Goal: Task Accomplishment & Management: Use online tool/utility

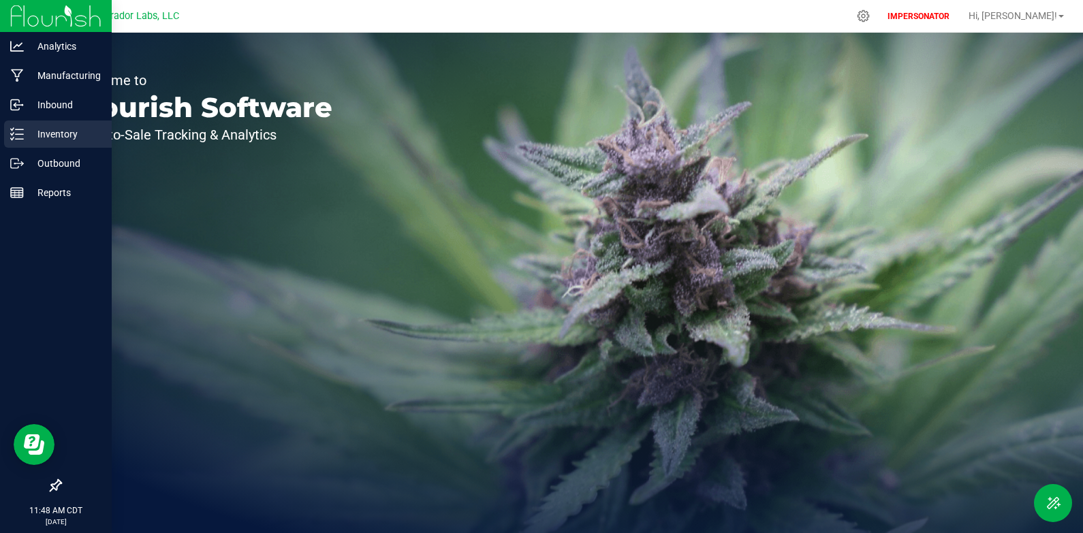
click at [26, 140] on p "Inventory" at bounding box center [65, 134] width 82 height 16
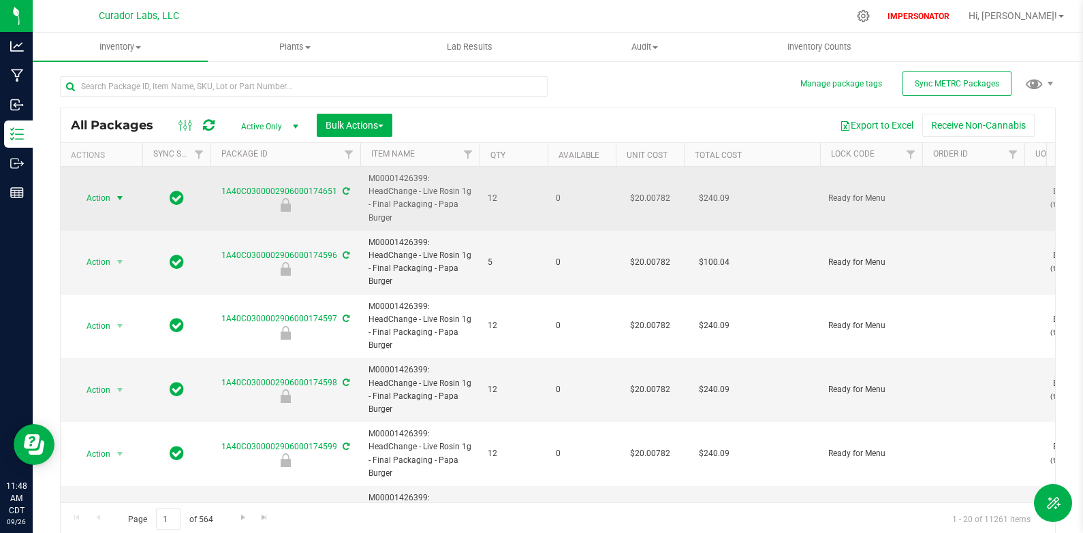
click at [123, 196] on span "select" at bounding box center [119, 198] width 11 height 11
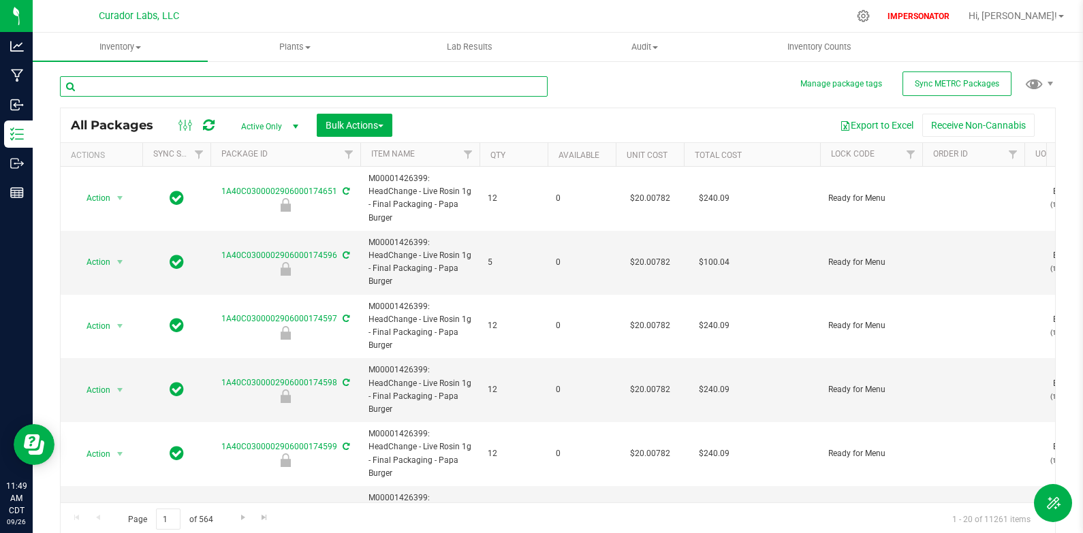
click at [84, 92] on input "text" at bounding box center [304, 86] width 488 height 20
paste input "M00002356383: SafeBet - PreRoll .5g - Final Packaging - Chillwill"
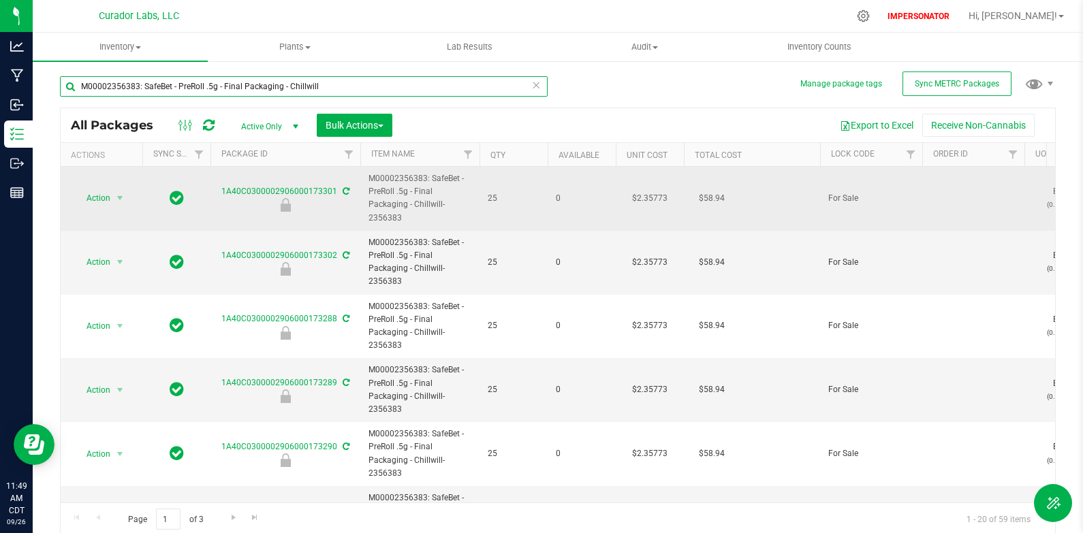
type input "M00002356383: SafeBet - PreRoll .5g - Final Packaging - Chillwill"
drag, startPoint x: 407, startPoint y: 216, endPoint x: 364, endPoint y: 217, distance: 42.2
click at [364, 217] on td "M00002356383: SafeBet - PreRoll .5g - Final Packaging - Chillwill-2356383" at bounding box center [419, 199] width 119 height 64
click at [439, 219] on span "M00002356383: SafeBet - PreRoll .5g - Final Packaging - Chillwill-2356383" at bounding box center [419, 198] width 103 height 52
drag, startPoint x: 402, startPoint y: 219, endPoint x: 368, endPoint y: 216, distance: 34.8
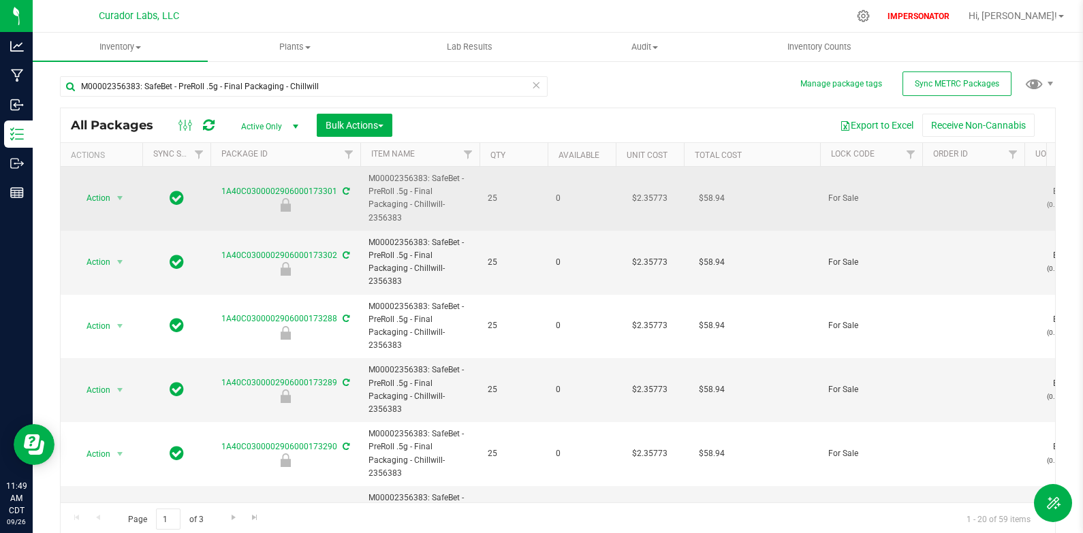
click at [368, 216] on span "M00002356383: SafeBet - PreRoll .5g - Final Packaging - Chillwill-2356383" at bounding box center [419, 198] width 103 height 52
click at [121, 197] on span "select" at bounding box center [119, 198] width 11 height 11
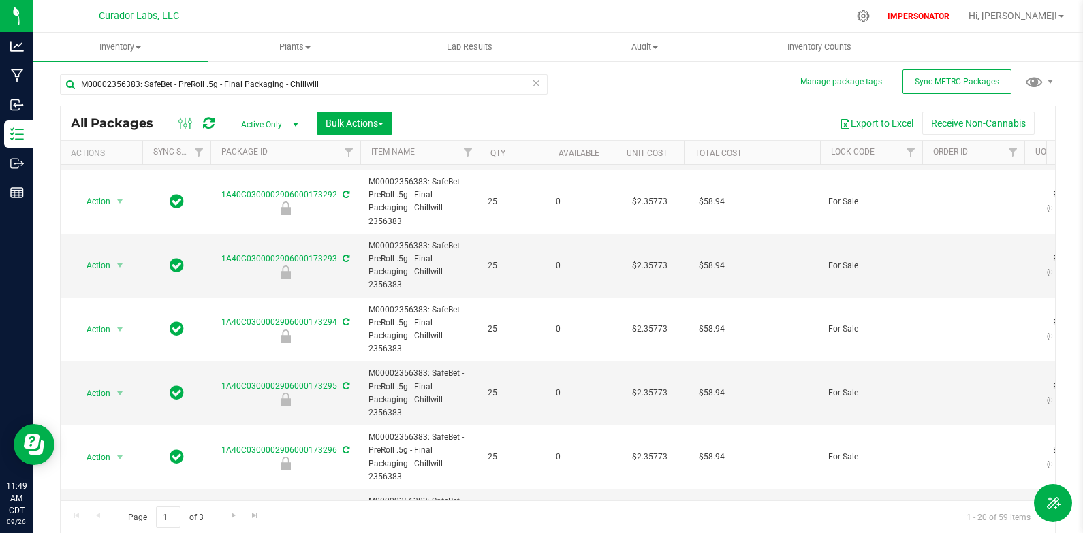
scroll to position [318, 0]
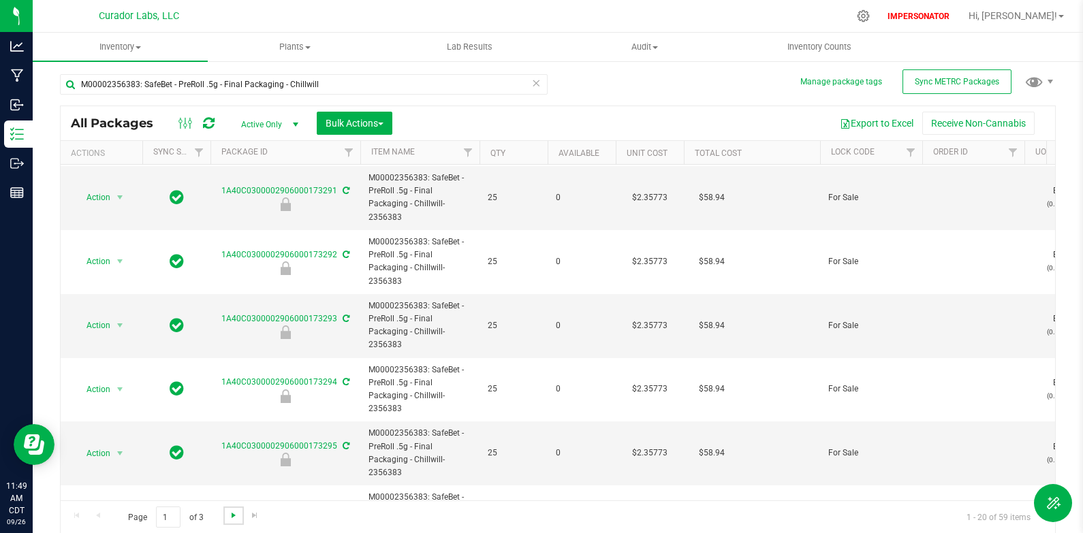
click at [236, 513] on span "Go to the next page" at bounding box center [233, 515] width 11 height 11
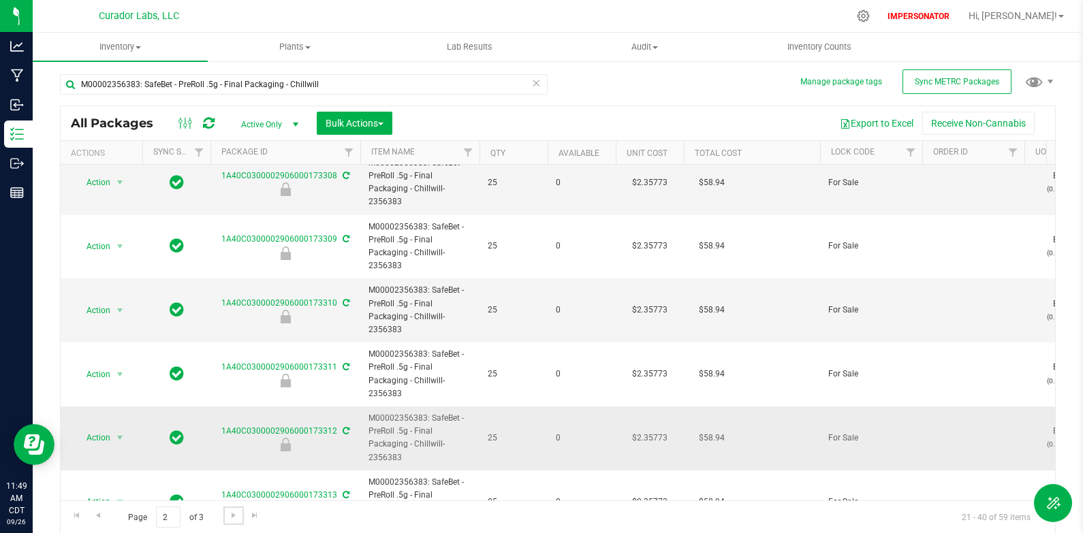
scroll to position [42, 0]
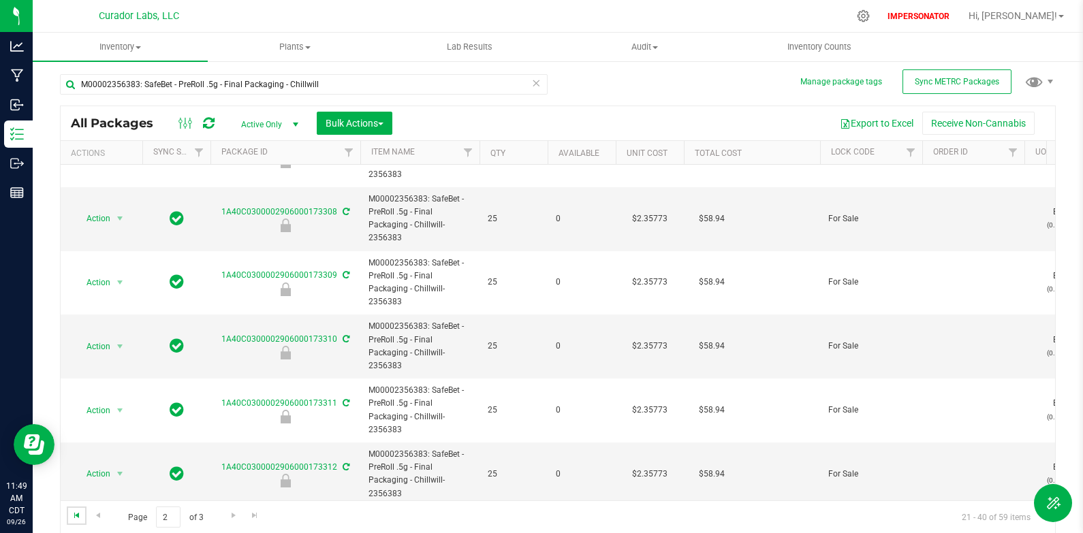
click at [80, 515] on span "Go to the first page" at bounding box center [76, 515] width 11 height 11
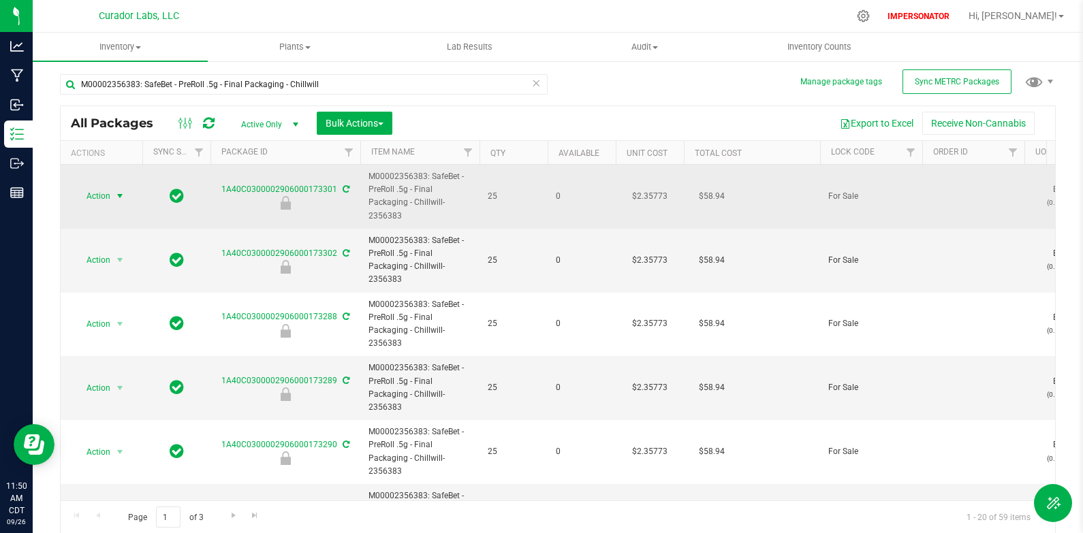
click at [118, 191] on span "select" at bounding box center [119, 196] width 11 height 11
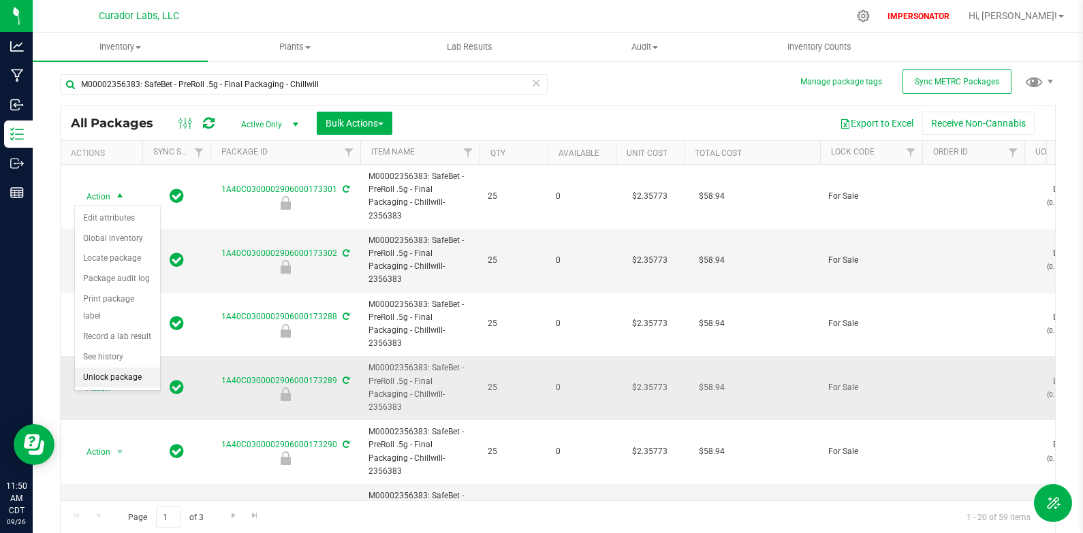
click at [139, 370] on li "Unlock package" at bounding box center [117, 378] width 85 height 20
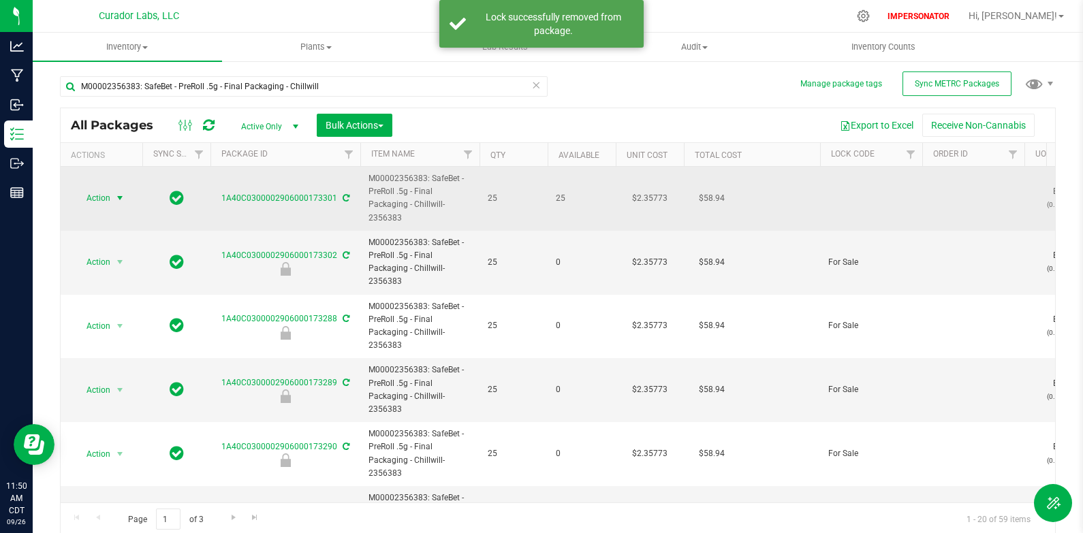
click at [122, 197] on span "select" at bounding box center [119, 198] width 11 height 11
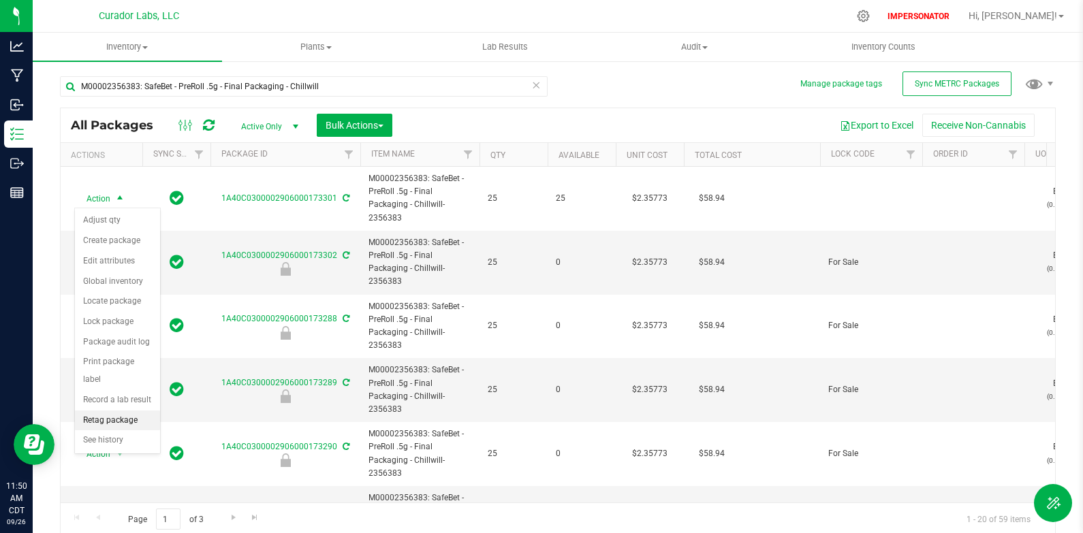
click at [116, 420] on li "Retag package" at bounding box center [117, 421] width 85 height 20
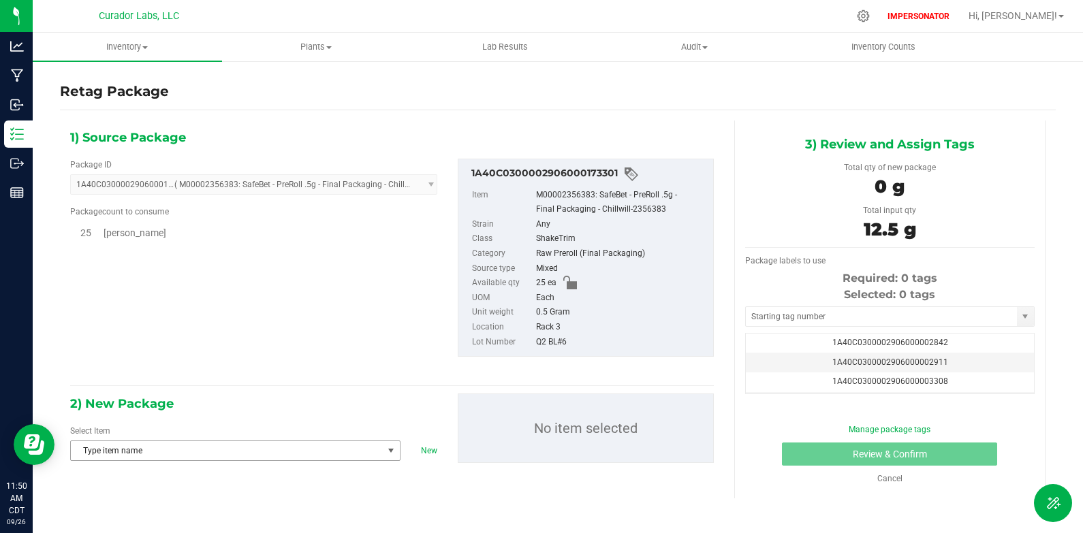
click at [278, 457] on span "Type item name" at bounding box center [227, 450] width 312 height 19
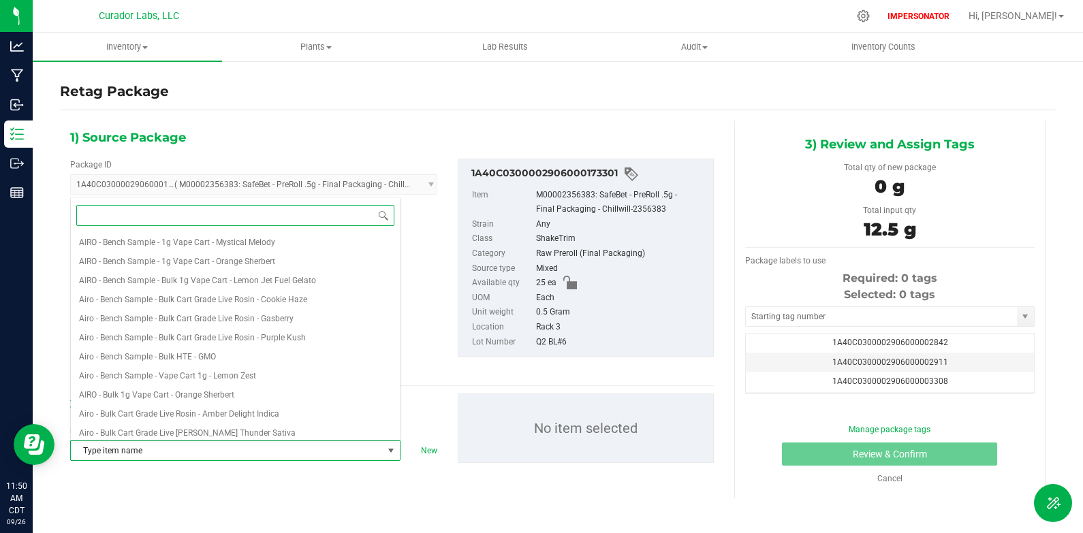
paste input "M00002356383: SafeBet - PreRoll .5g - Final Packaging - Chillwill"
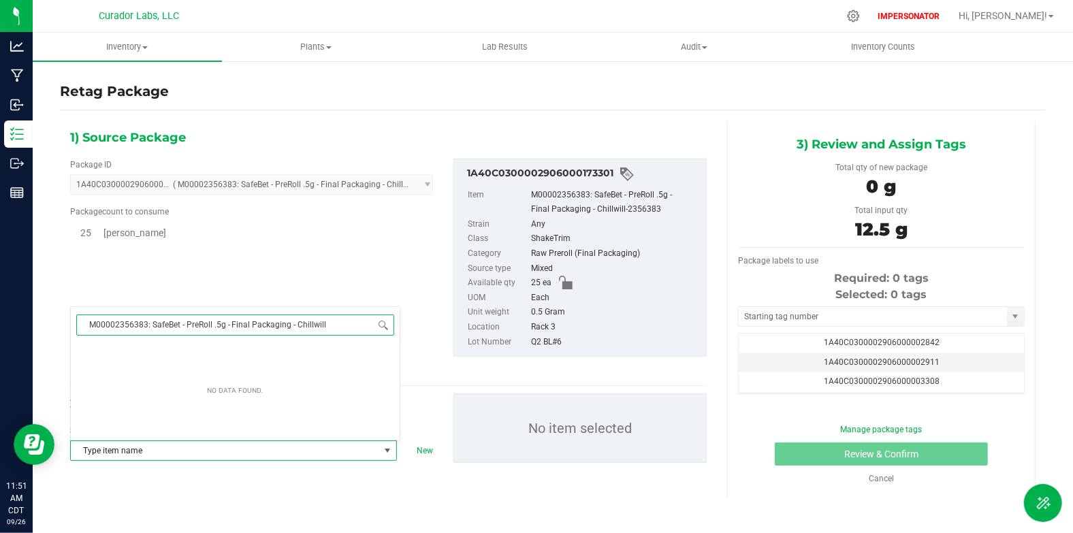
type input "M00002356383: SafeBet - PreRoll .5g - Final Packaging - Chillwill"
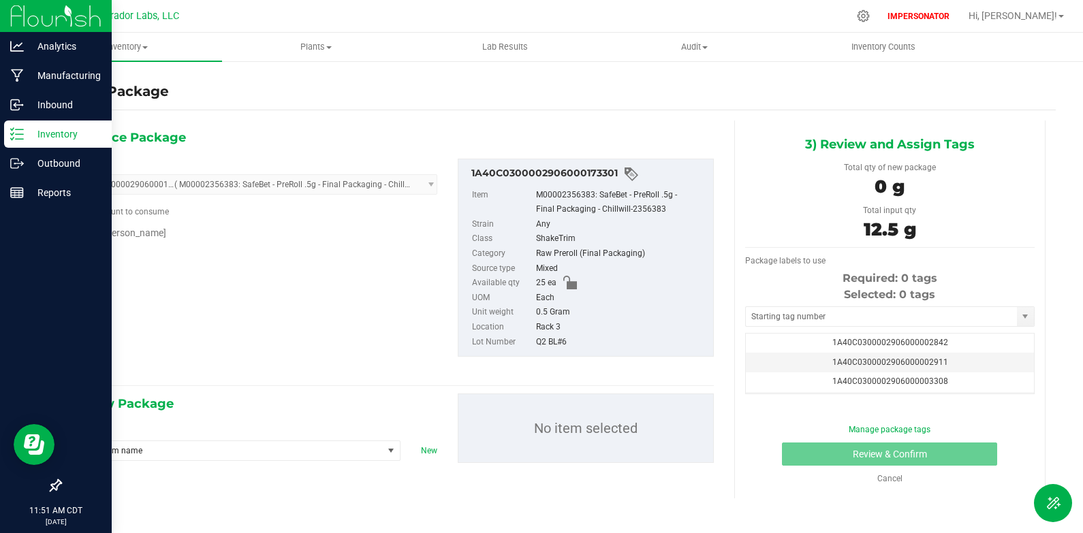
click at [48, 139] on p "Inventory" at bounding box center [65, 134] width 82 height 16
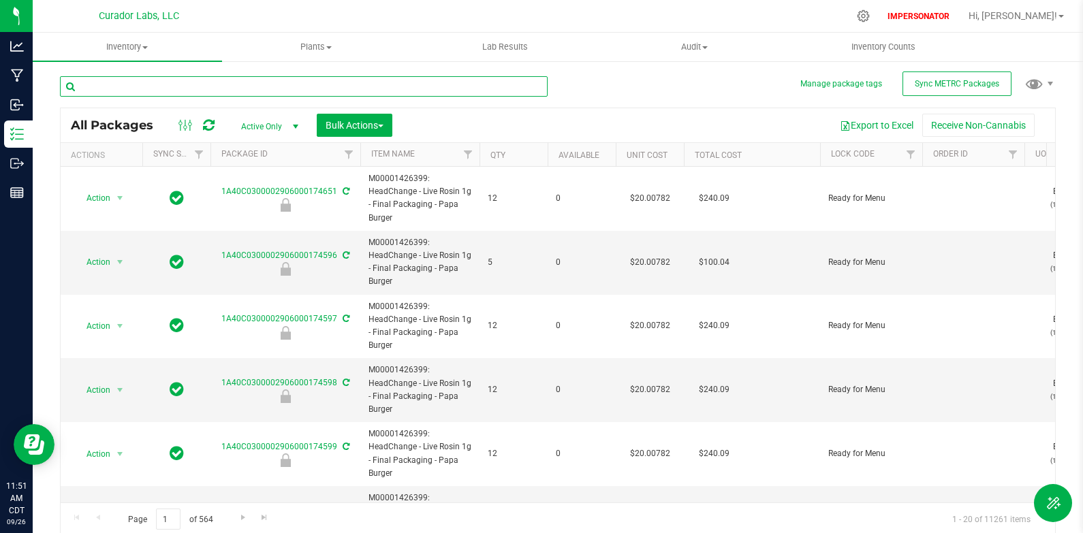
click at [198, 94] on input "text" at bounding box center [304, 86] width 488 height 20
paste input "M00002356383: SafeBet - PreRoll .5g - Final Packaging - Chillwill"
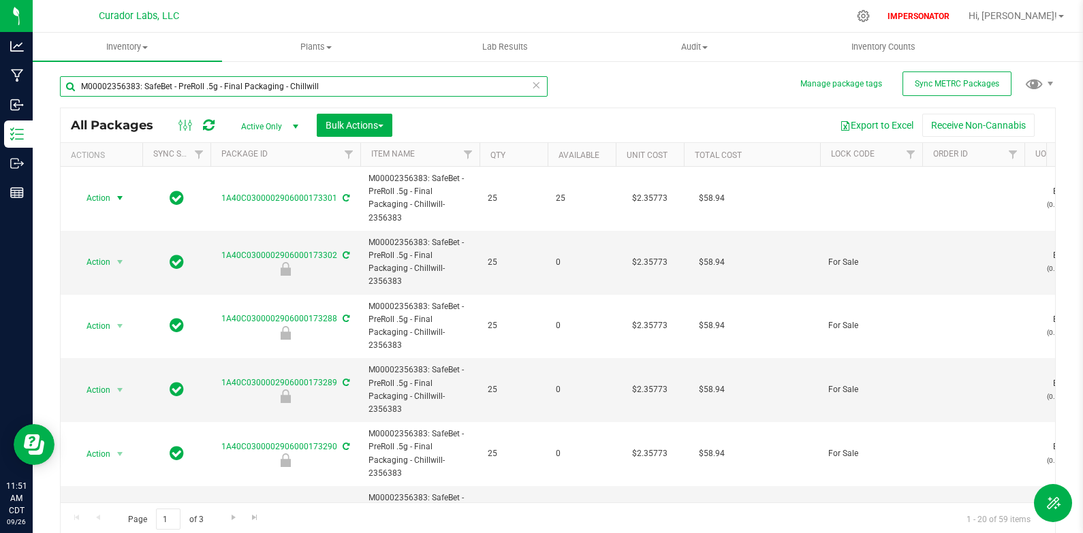
type input "M00002356383: SafeBet - PreRoll .5g - Final Packaging - Chillwill"
click at [122, 197] on span "select" at bounding box center [119, 198] width 11 height 11
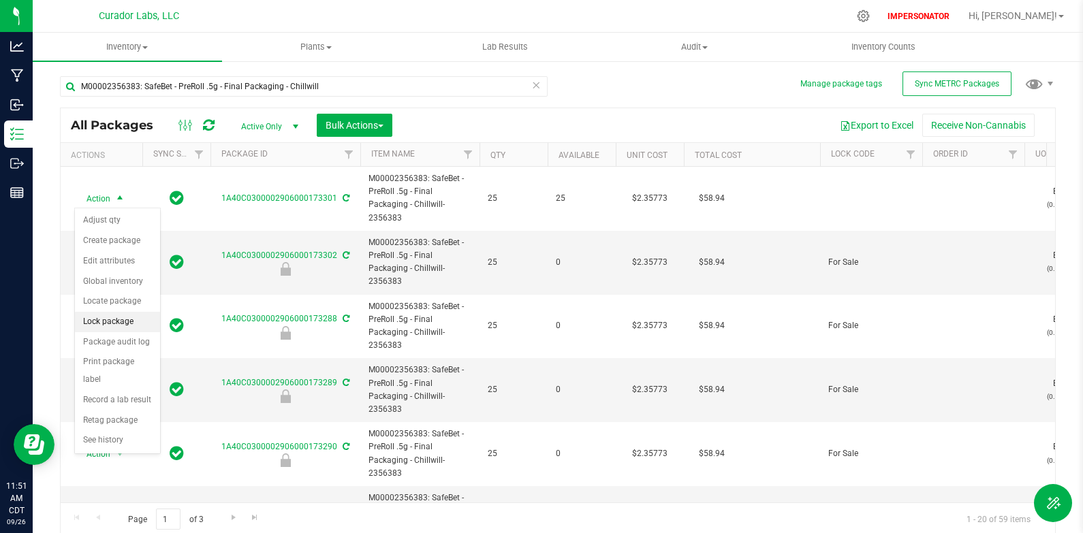
click at [116, 324] on li "Lock package" at bounding box center [117, 322] width 85 height 20
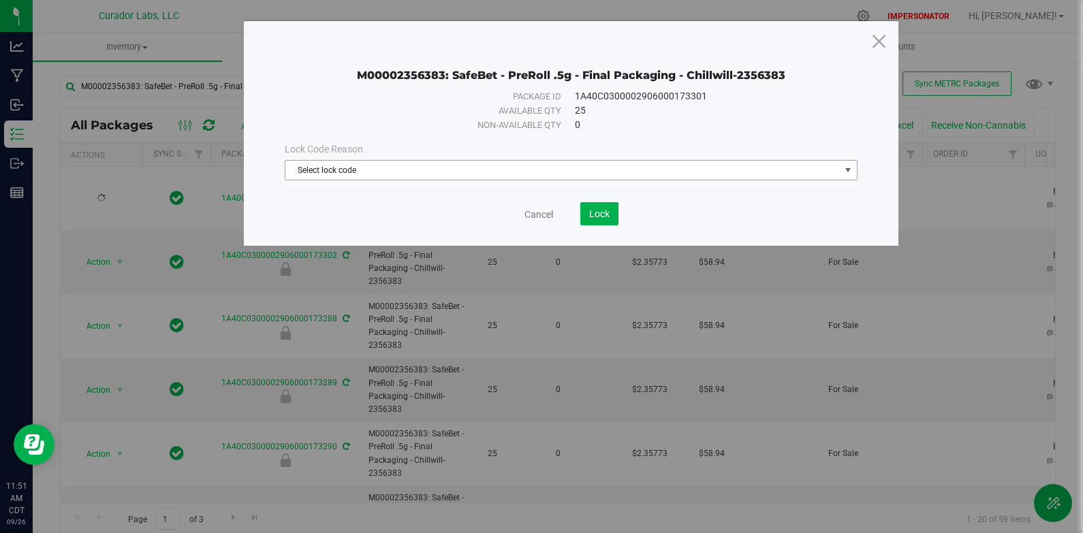
click at [361, 177] on span "Select lock code" at bounding box center [562, 170] width 554 height 19
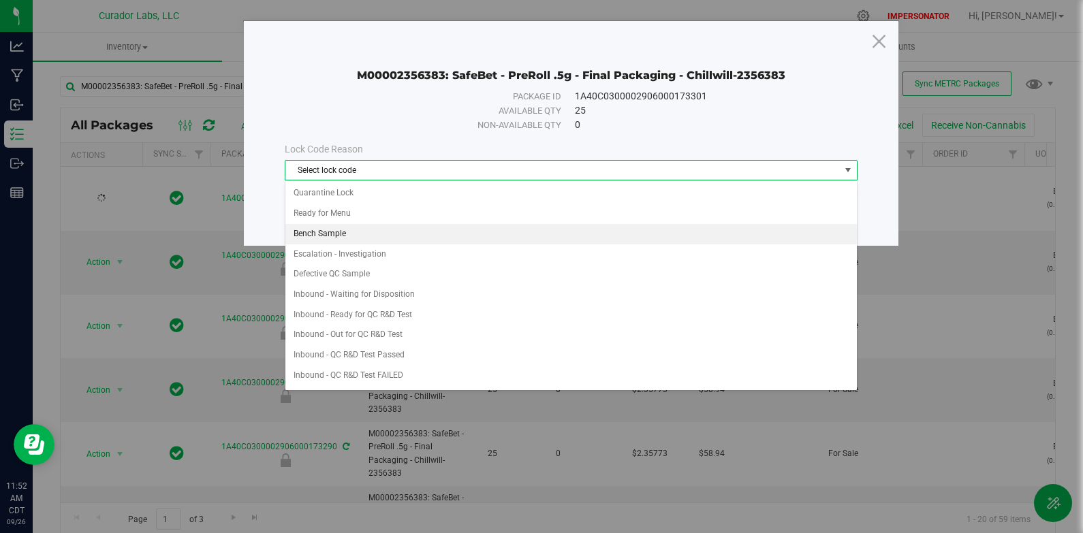
scroll to position [579, 0]
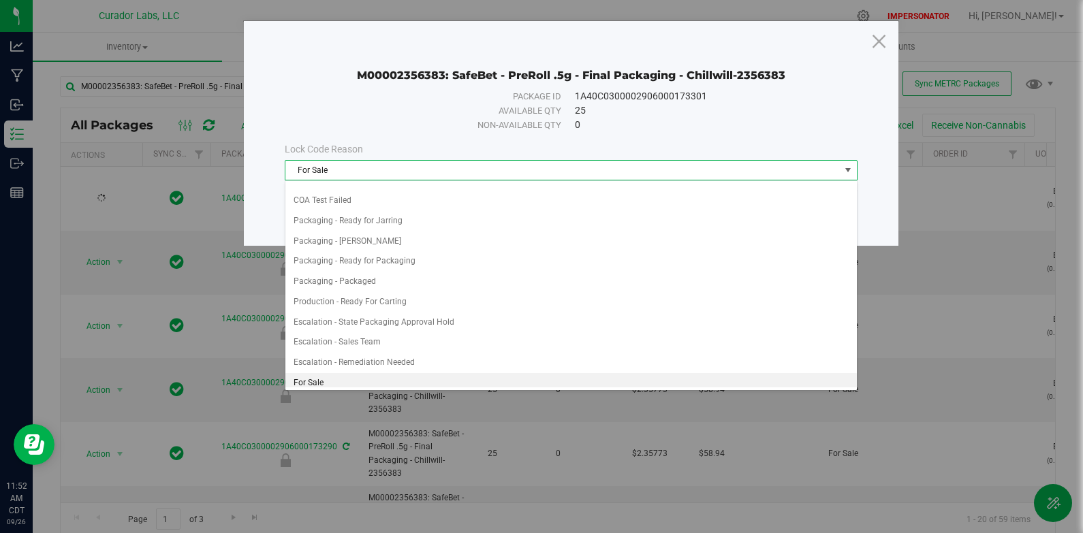
click at [342, 373] on li "For Sale" at bounding box center [570, 383] width 571 height 20
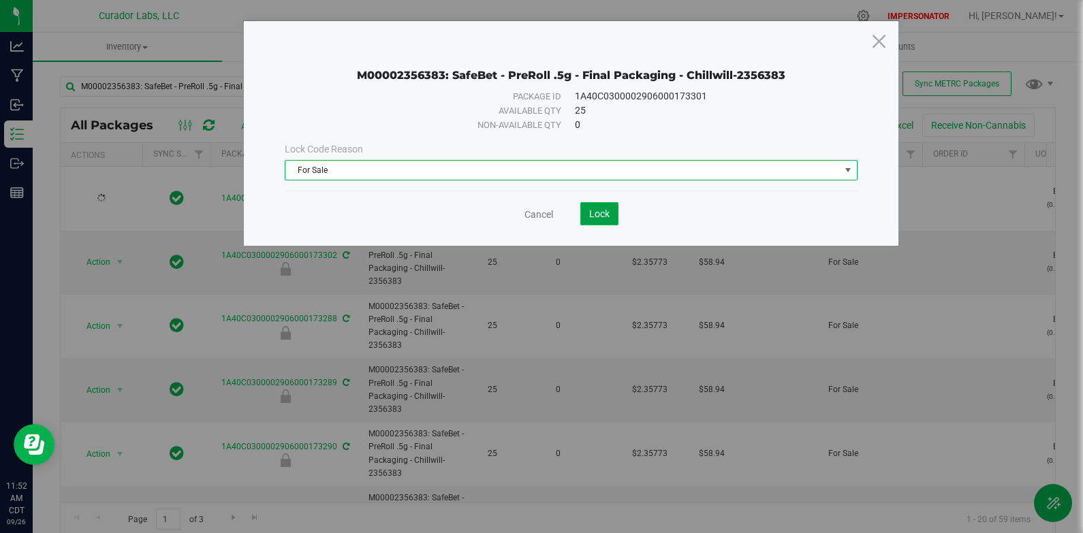
click at [599, 223] on button "Lock" at bounding box center [599, 213] width 38 height 23
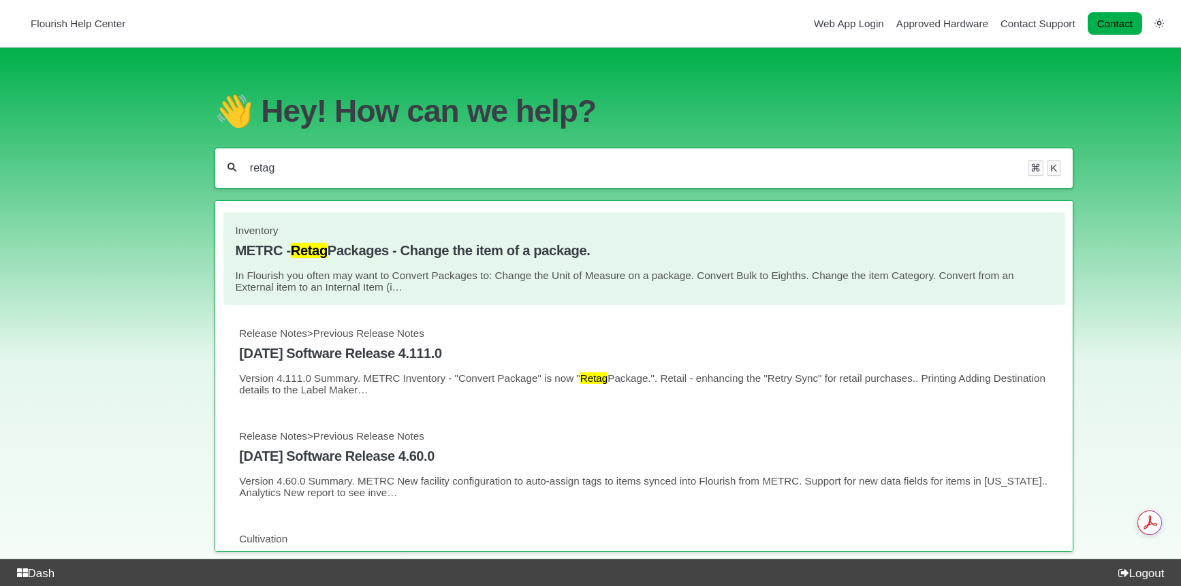
type input "retag"
click at [499, 262] on link "Inventory METRC - Retag Packages - Change the item of a package. In Flourish yo…" at bounding box center [644, 259] width 818 height 68
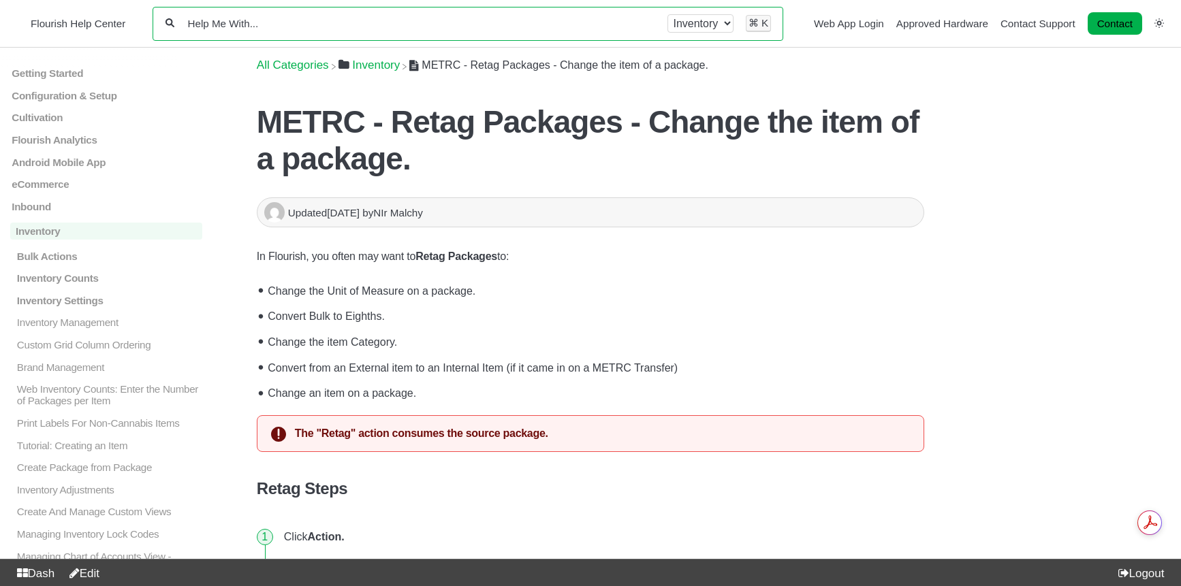
click at [300, 18] on input "Help Me With..." at bounding box center [422, 23] width 470 height 13
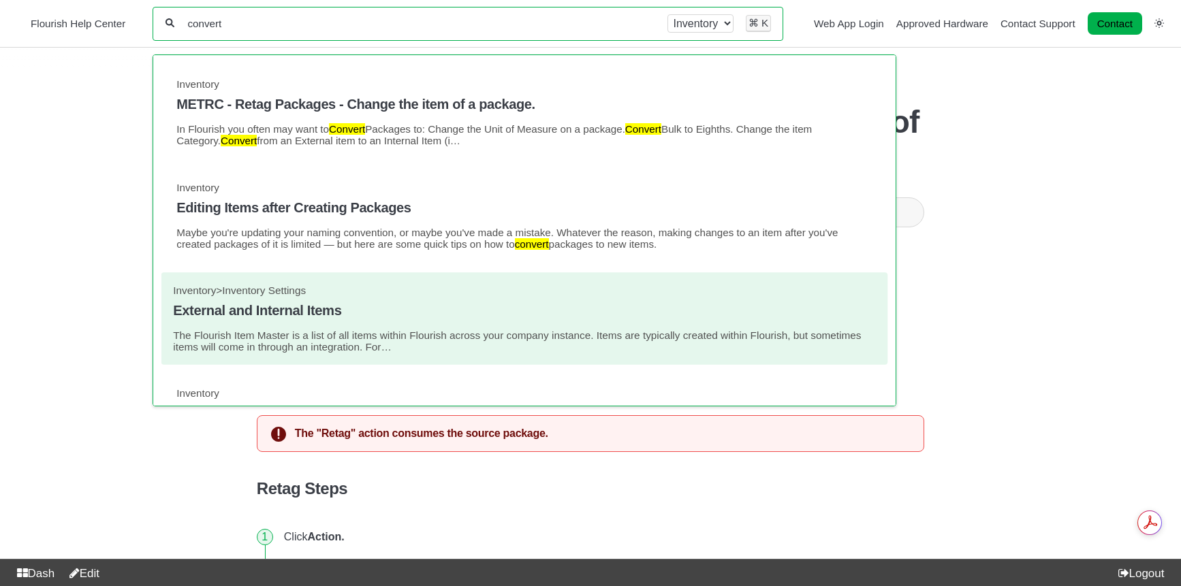
type input "convert"
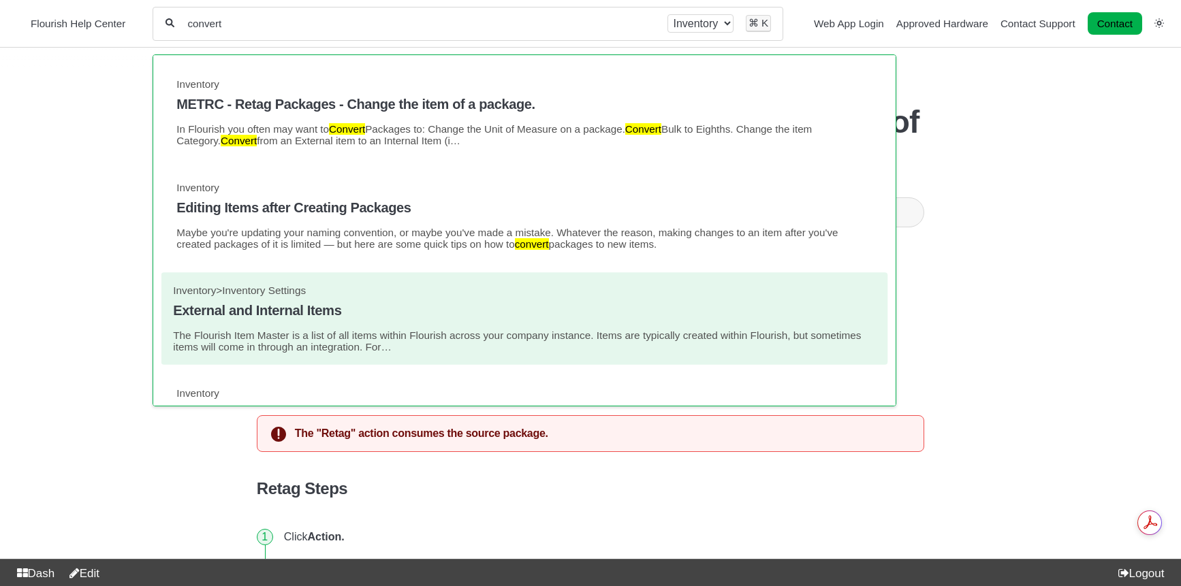
click at [396, 329] on link "Inventory > Inventory Settings External and Internal Items The Flourish Item Ma…" at bounding box center [525, 319] width 702 height 68
